Goal: Information Seeking & Learning: Check status

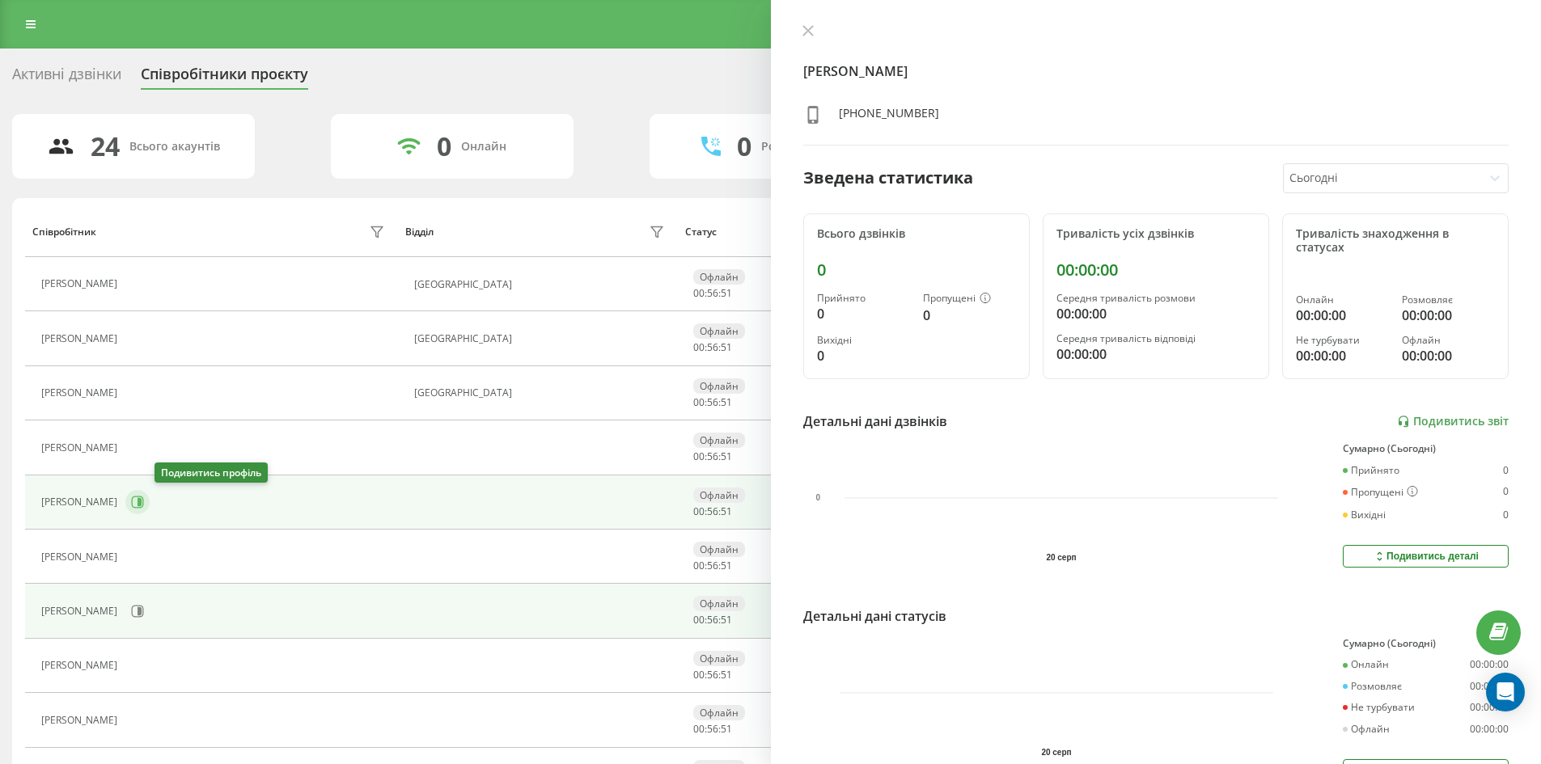
click at [144, 505] on icon at bounding box center [137, 502] width 13 height 13
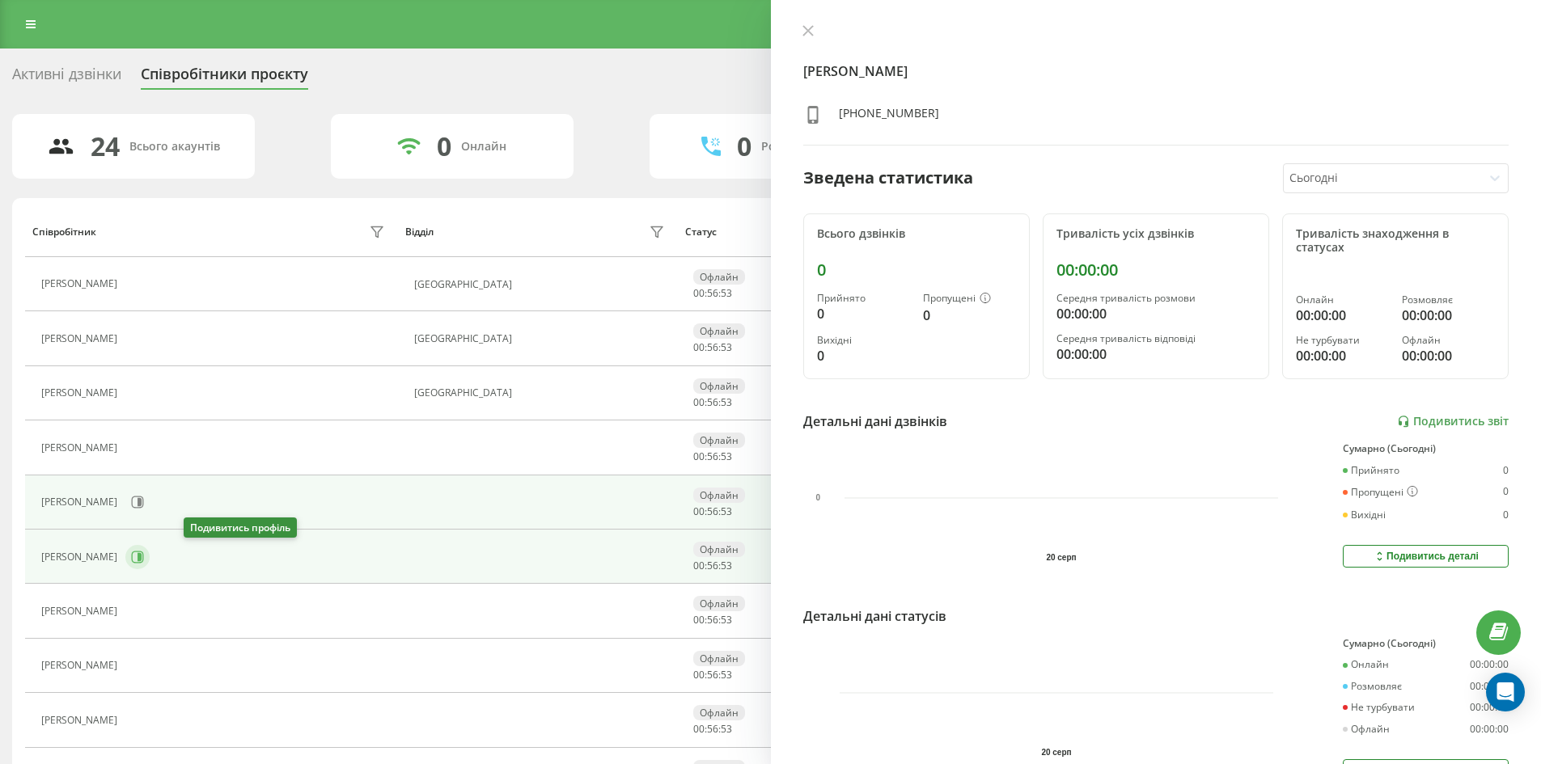
click at [142, 558] on icon at bounding box center [139, 557] width 4 height 8
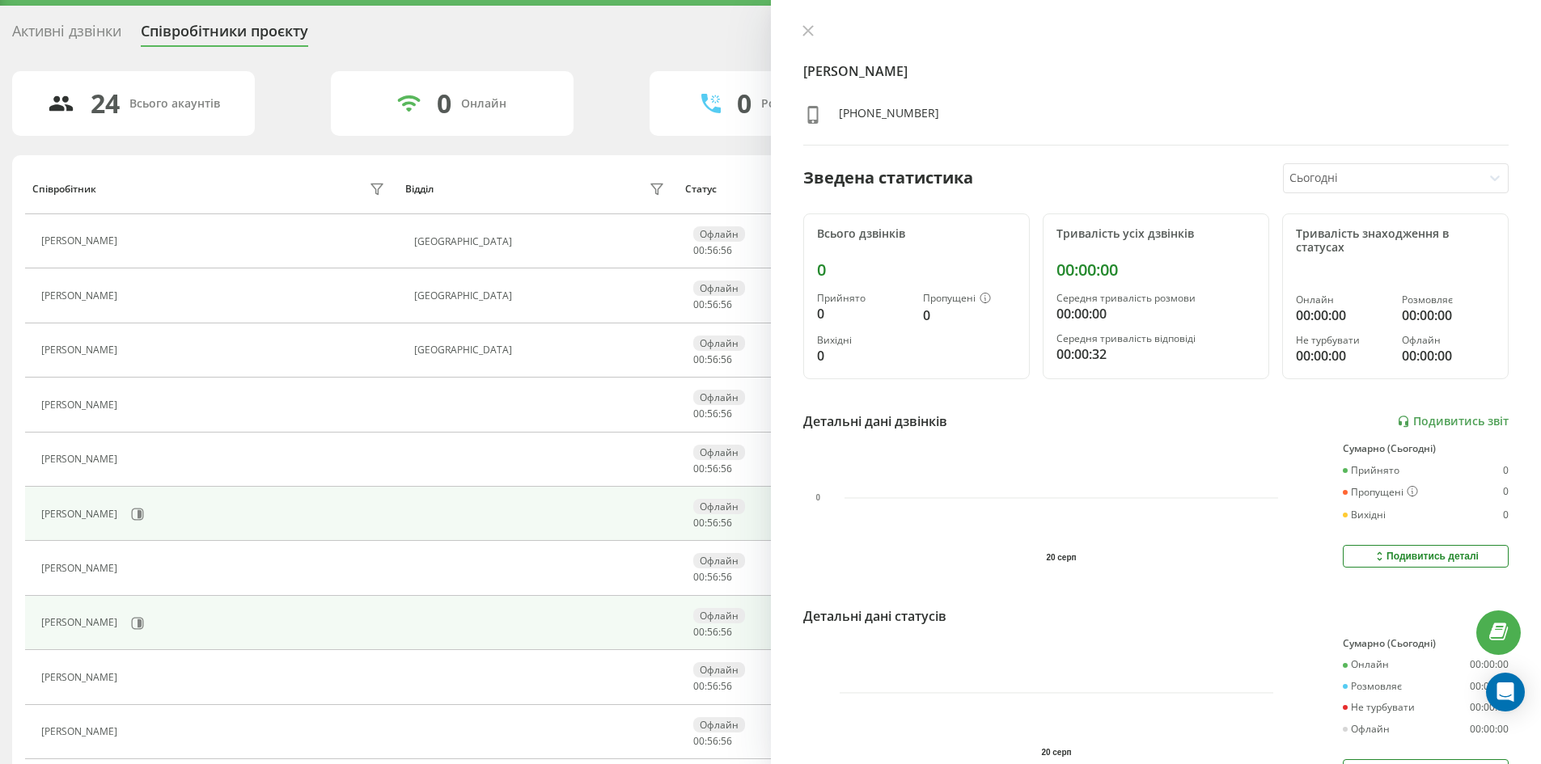
scroll to position [81, 0]
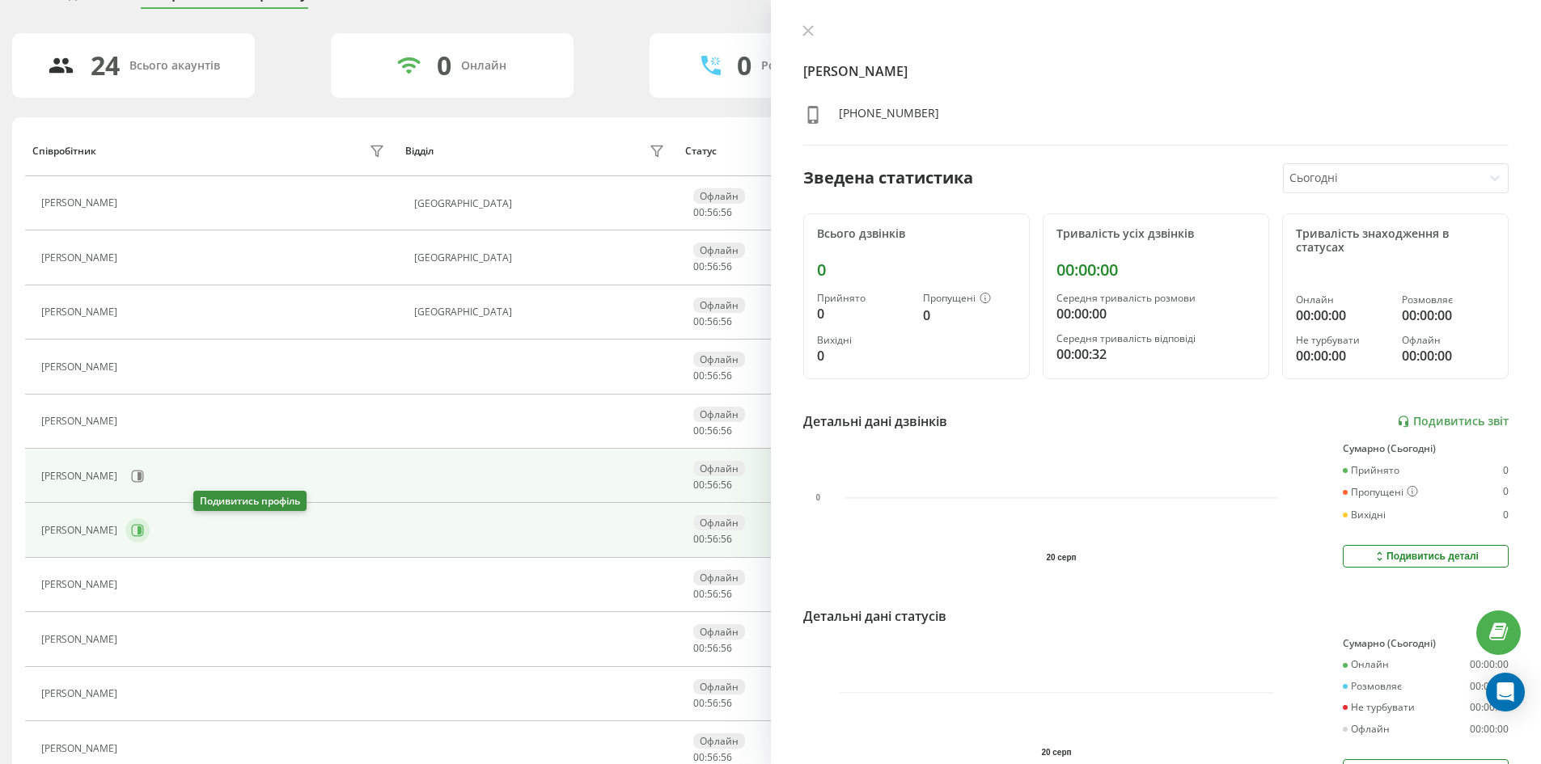
click at [144, 525] on icon at bounding box center [138, 531] width 12 height 12
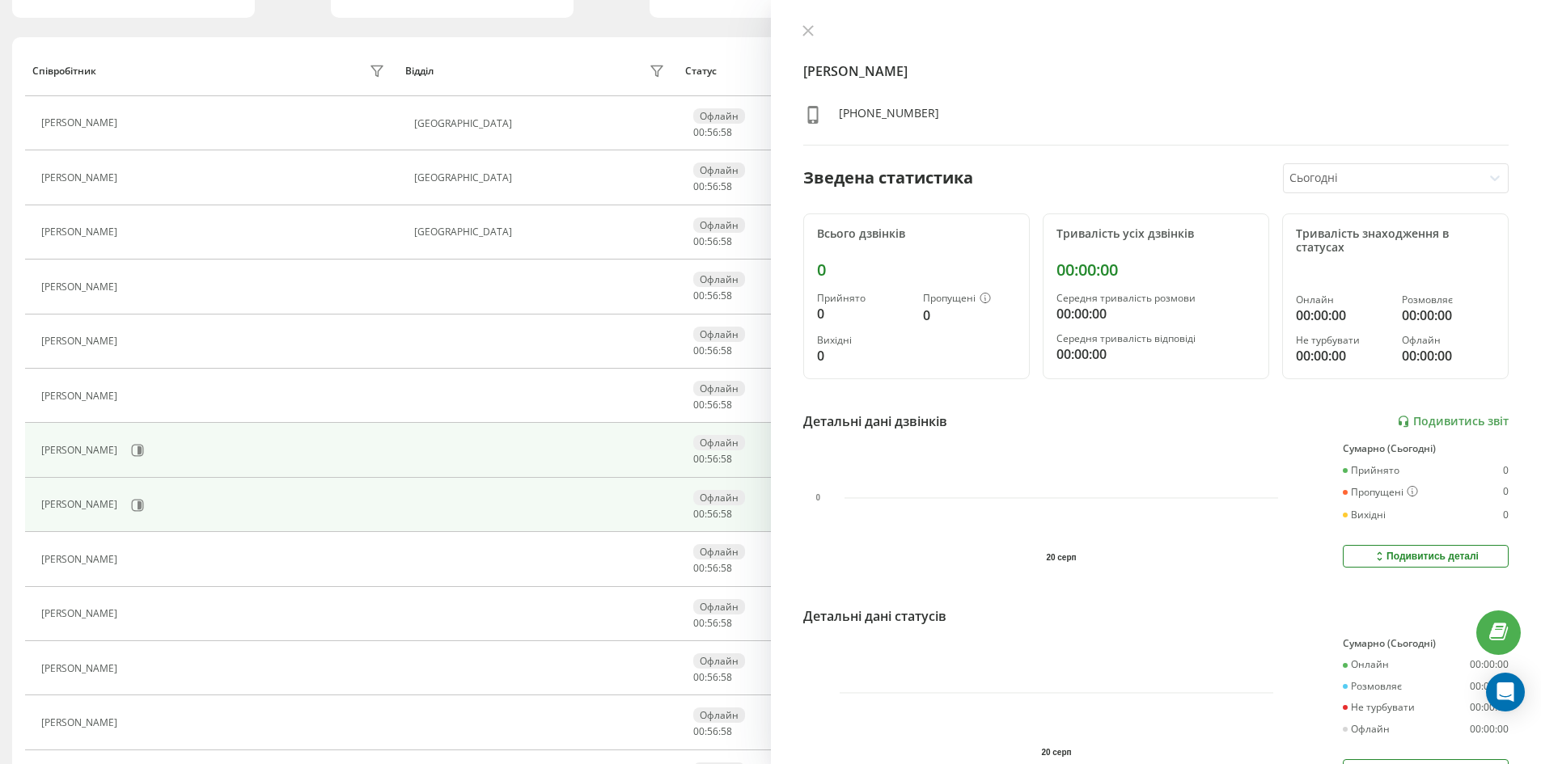
scroll to position [162, 0]
click at [144, 503] on icon at bounding box center [137, 504] width 13 height 13
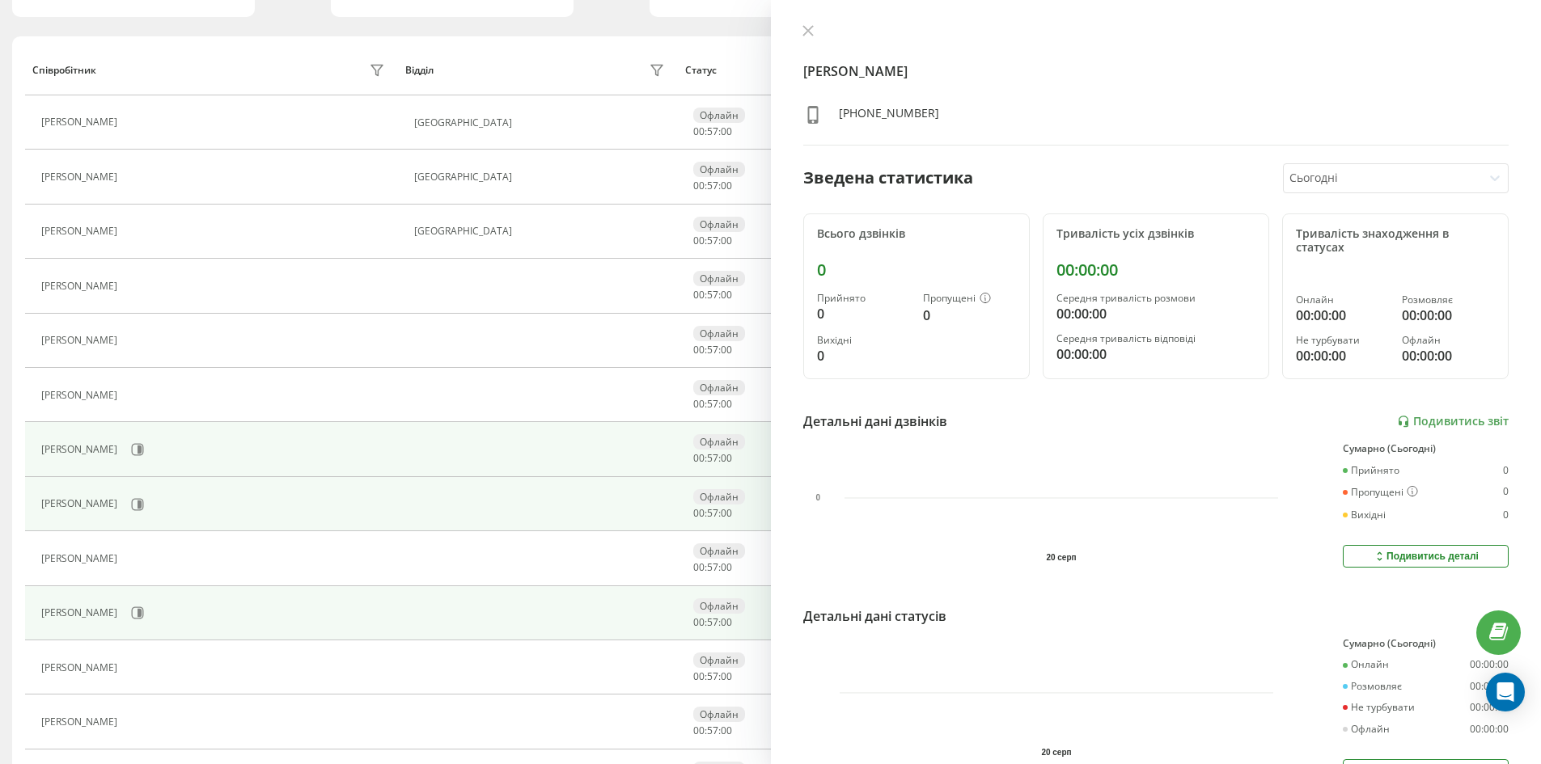
scroll to position [243, 0]
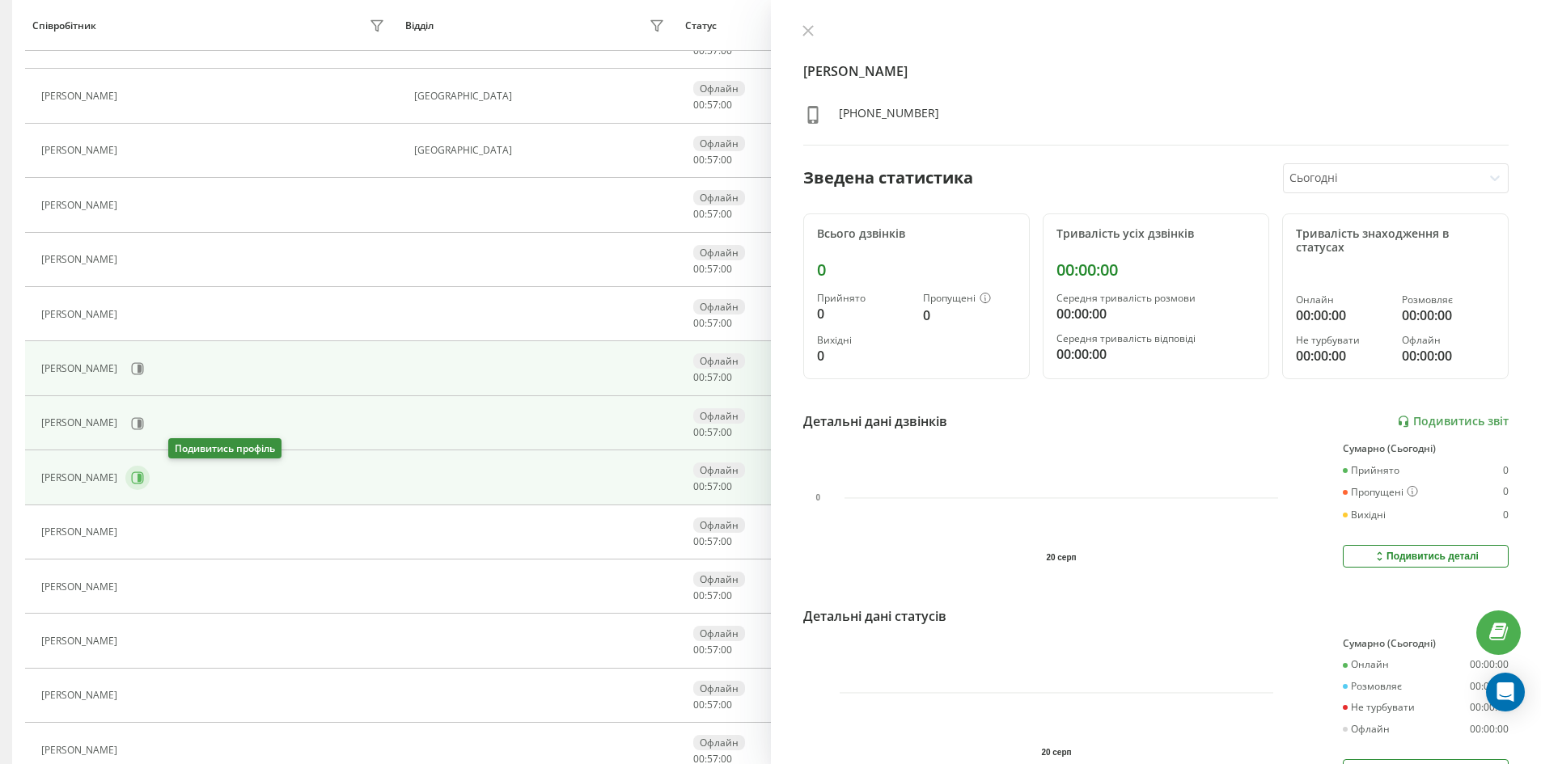
click at [142, 480] on icon at bounding box center [139, 478] width 4 height 8
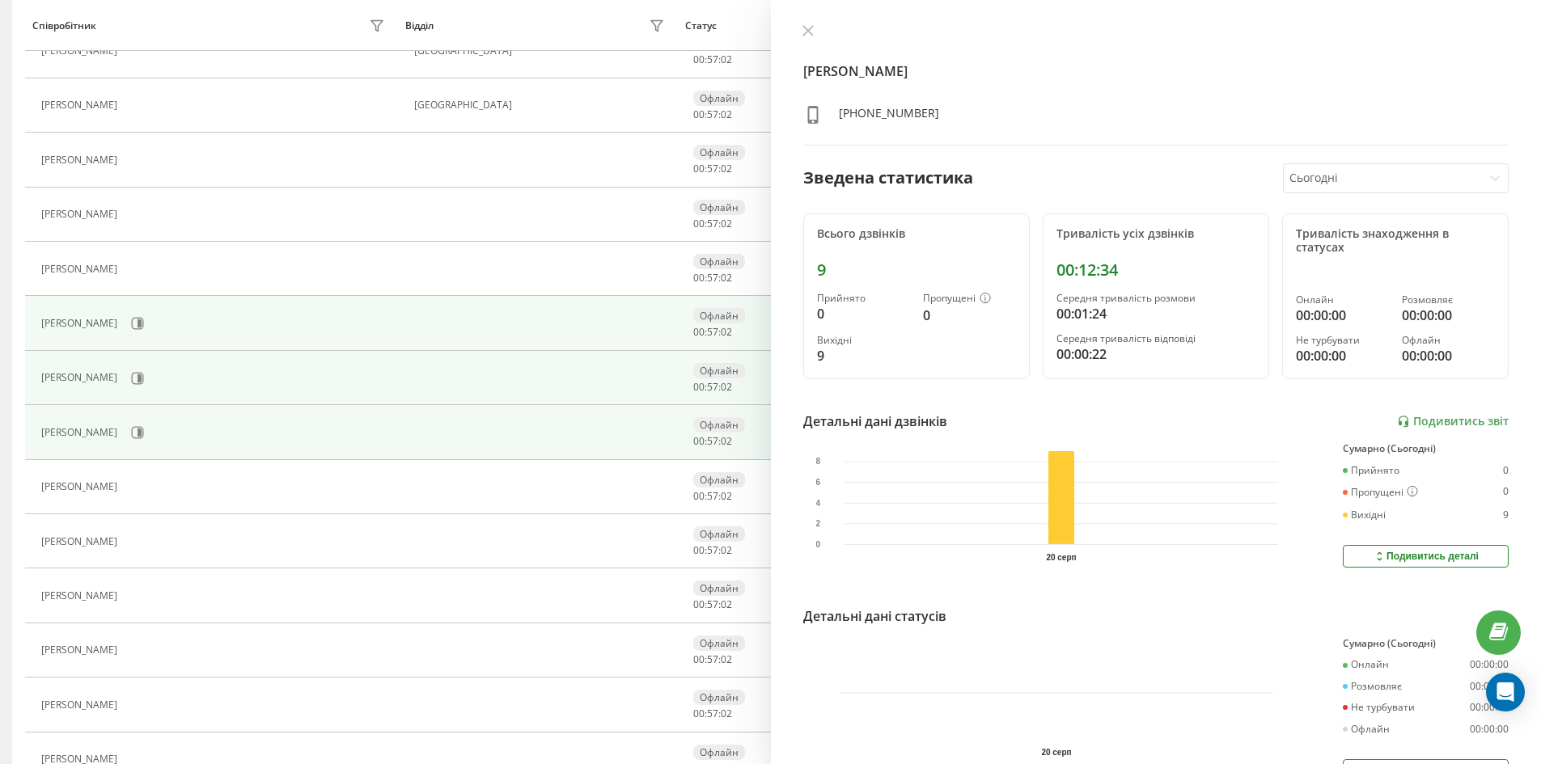
scroll to position [323, 0]
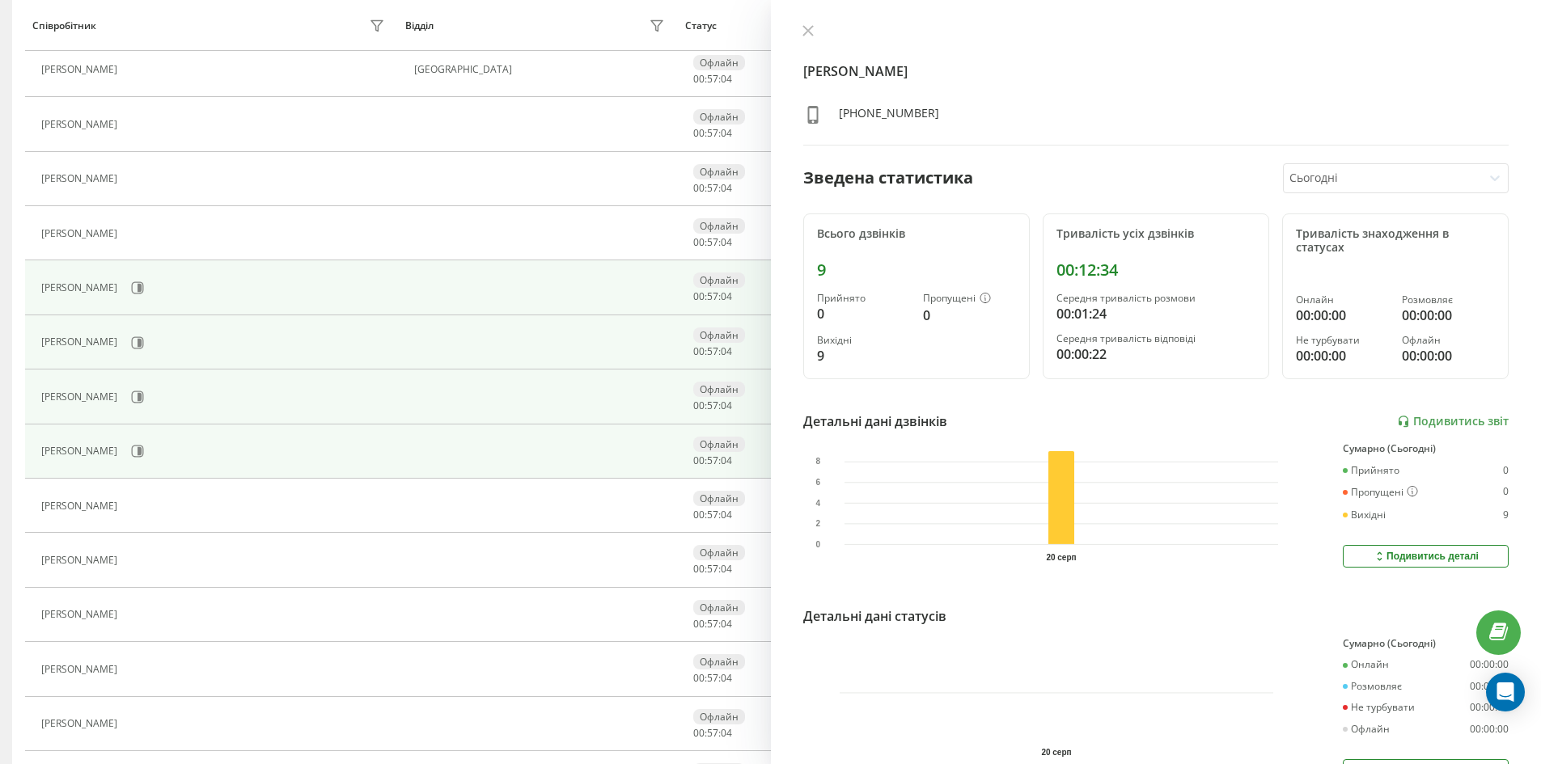
click at [196, 463] on div "[PERSON_NAME]" at bounding box center [215, 451] width 348 height 27
click at [142, 453] on icon at bounding box center [139, 451] width 4 height 8
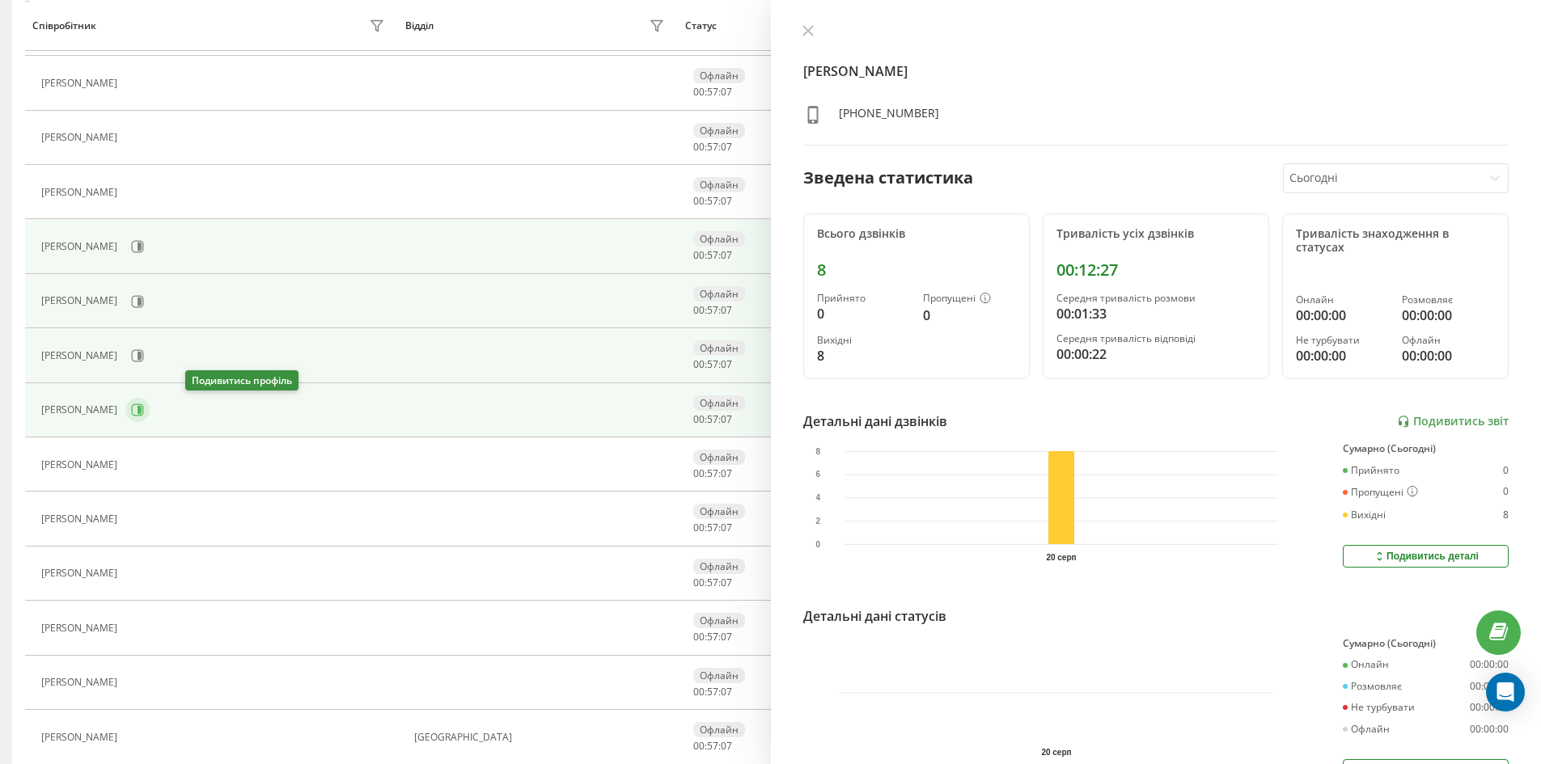
scroll to position [404, 0]
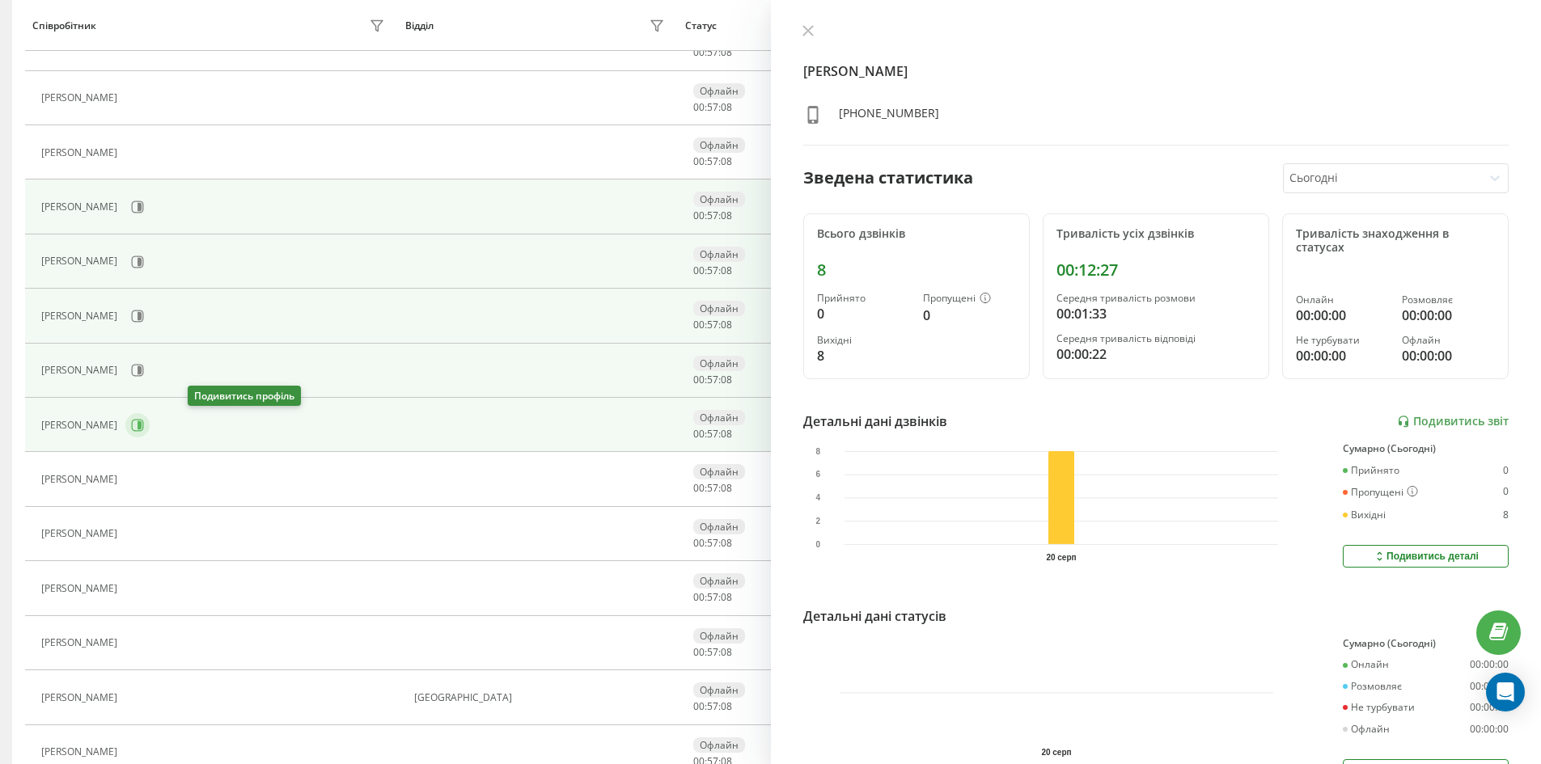
click at [142, 424] on icon at bounding box center [139, 425] width 4 height 8
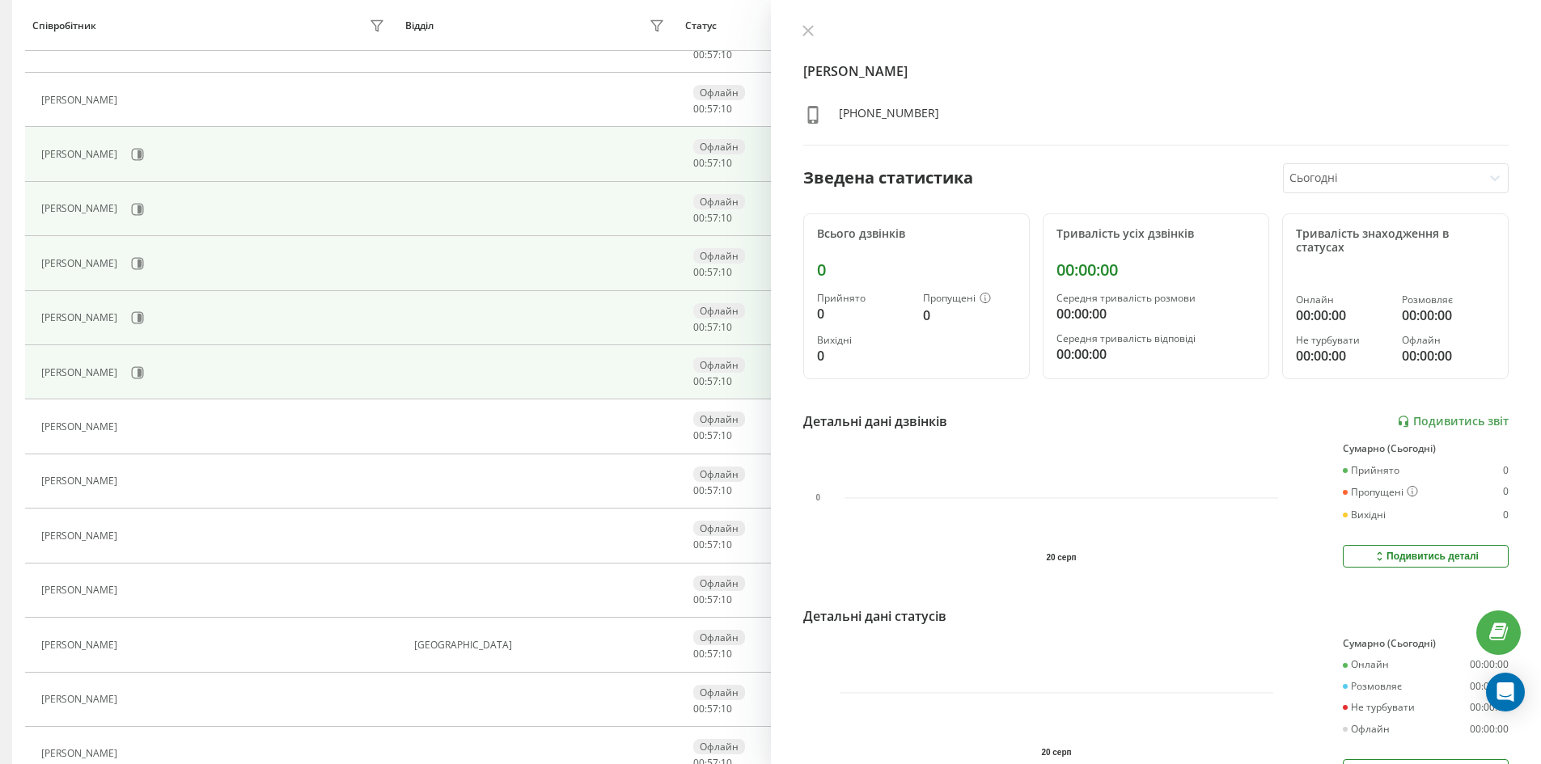
scroll to position [485, 0]
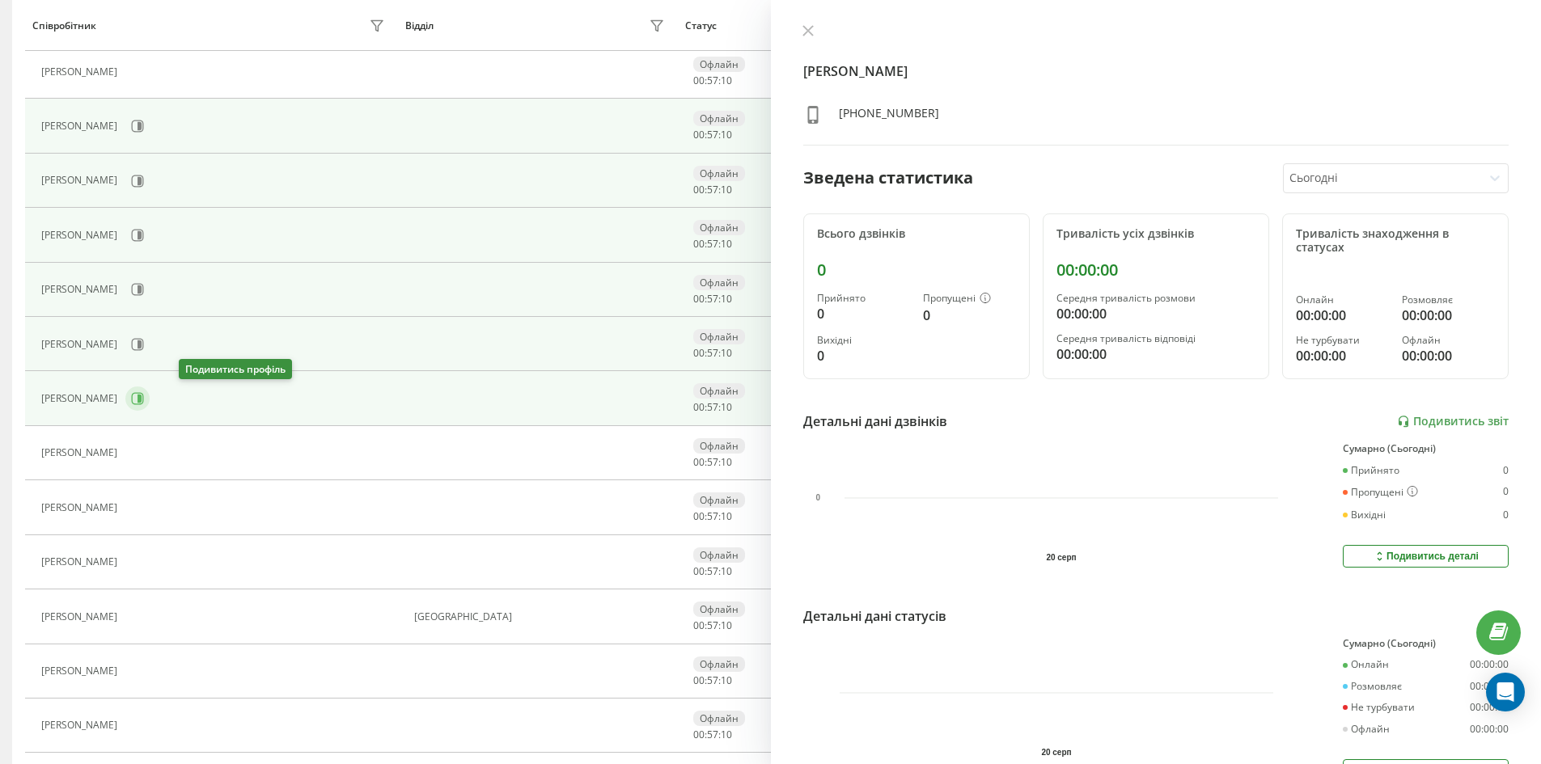
click at [144, 403] on icon at bounding box center [137, 398] width 13 height 13
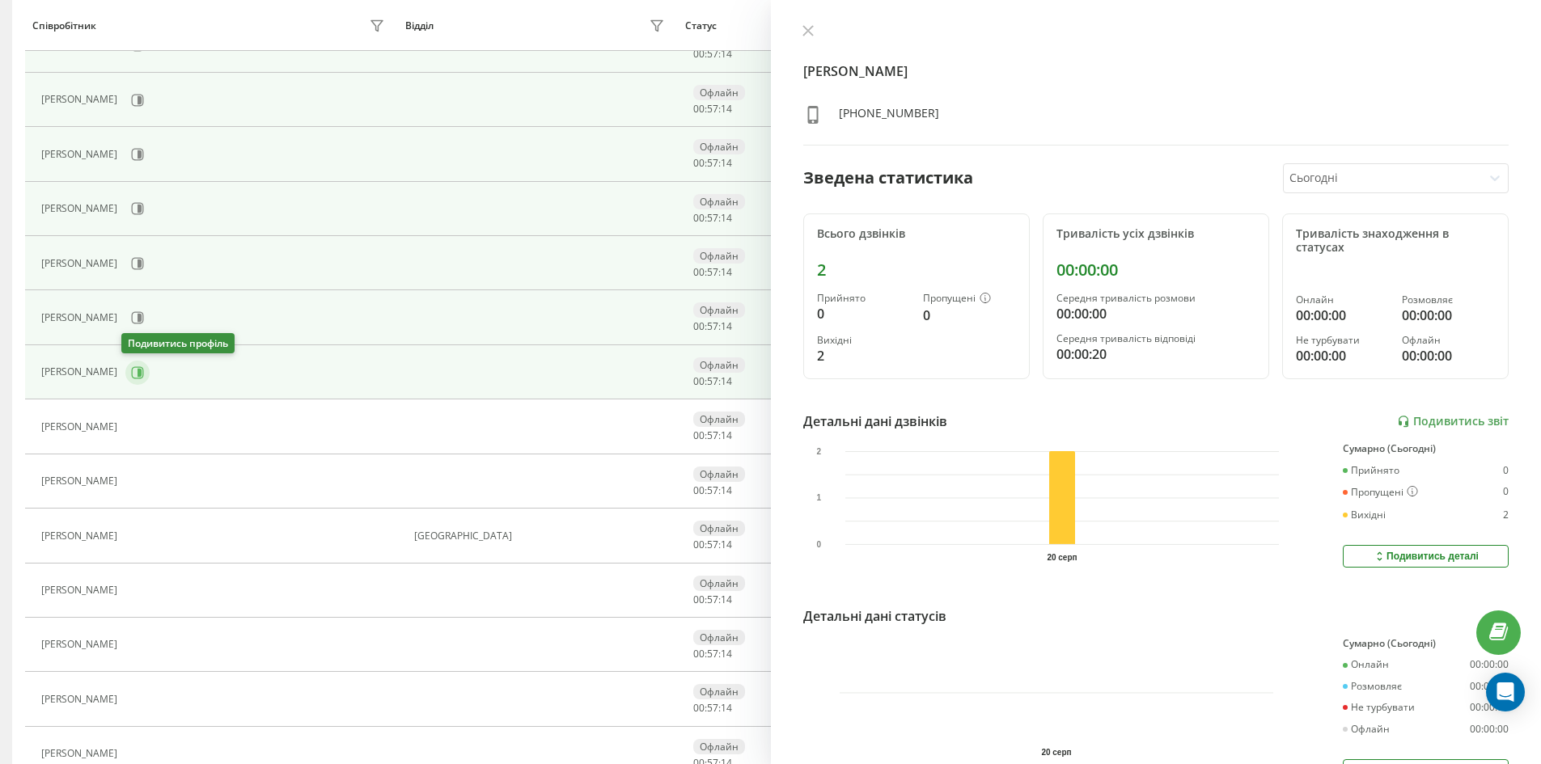
click at [141, 380] on button at bounding box center [137, 373] width 24 height 24
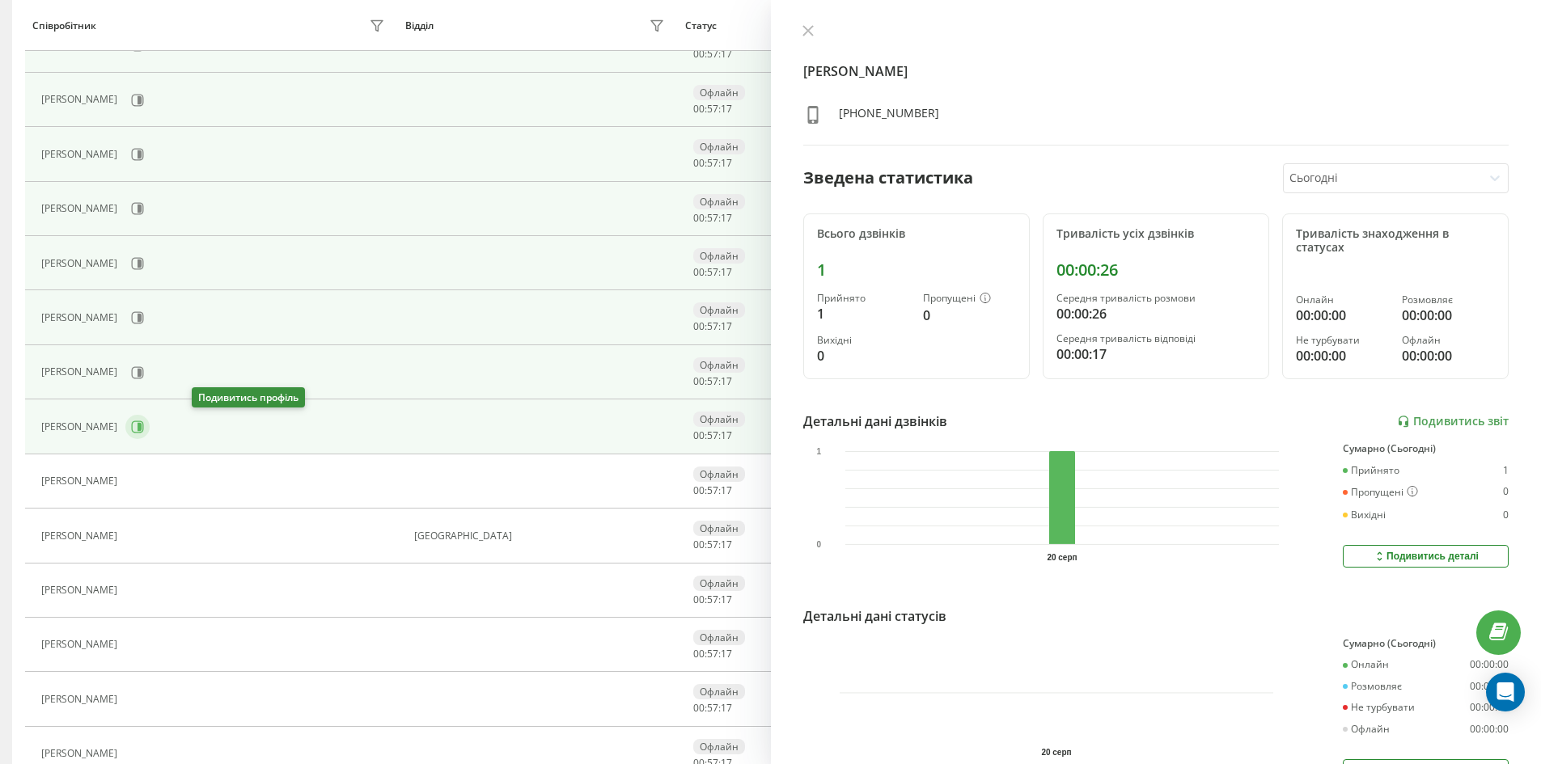
click at [144, 432] on icon at bounding box center [137, 427] width 13 height 13
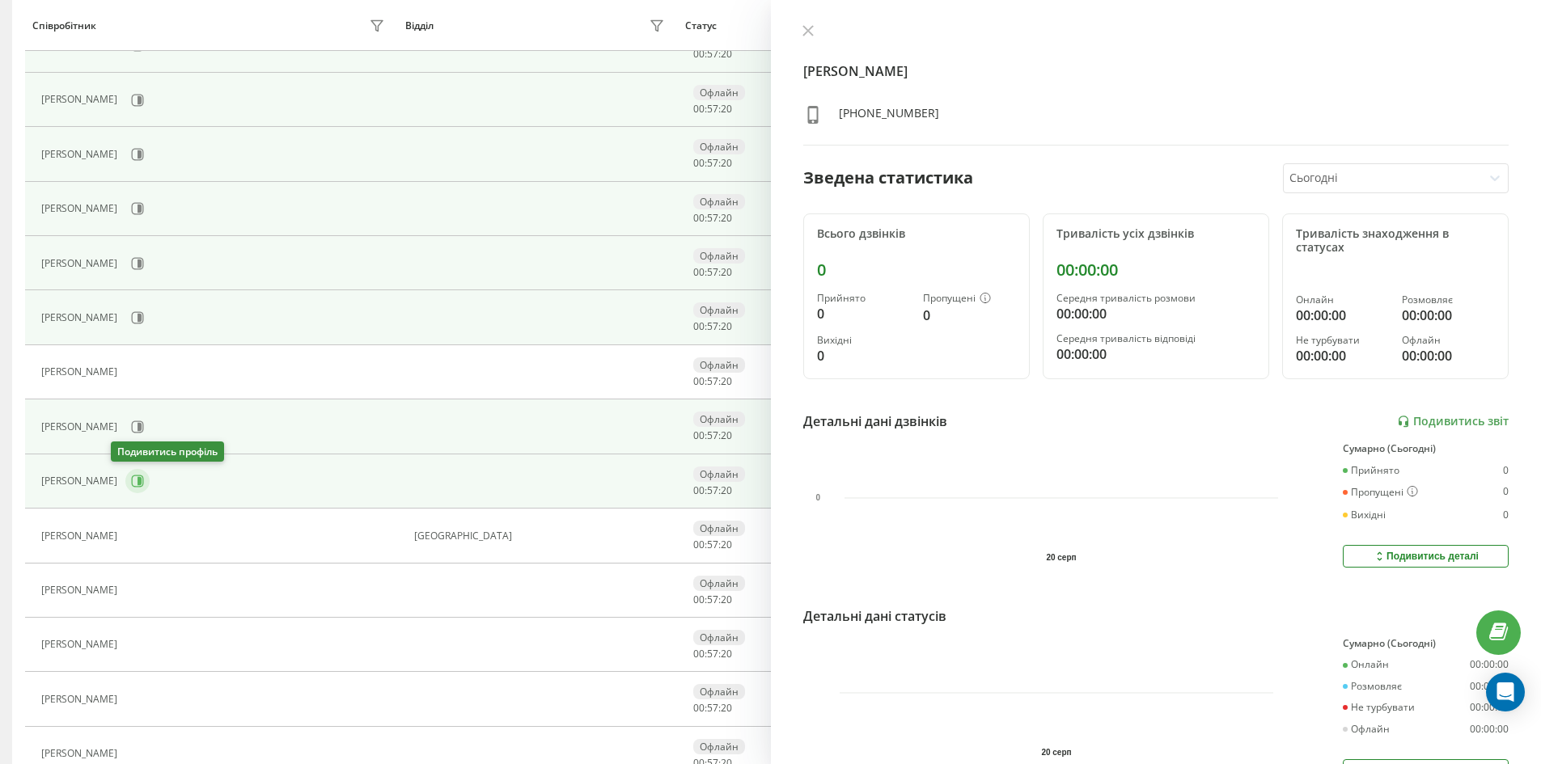
click at [131, 480] on icon at bounding box center [137, 481] width 13 height 13
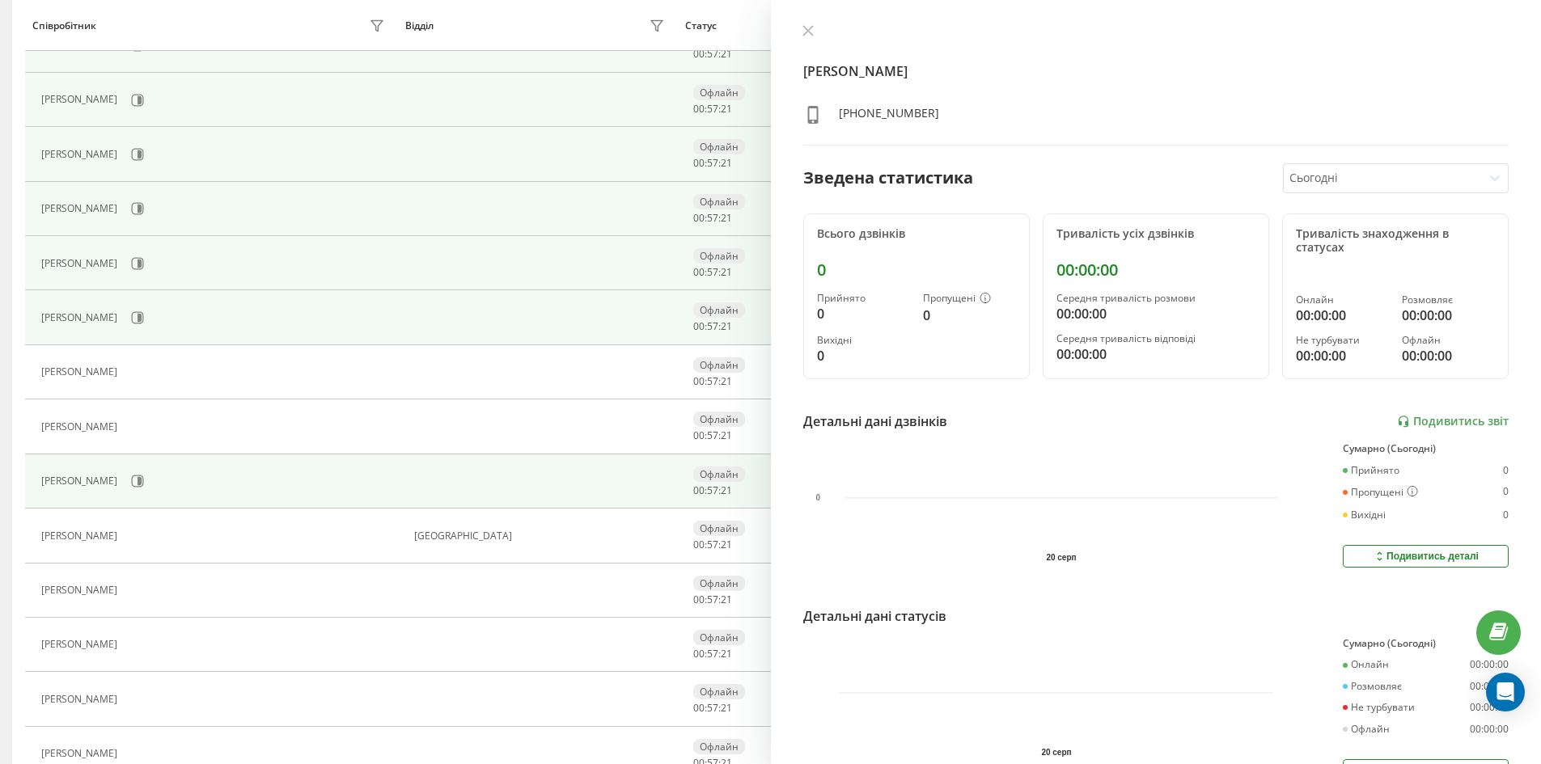
scroll to position [647, 0]
